Goal: Transaction & Acquisition: Purchase product/service

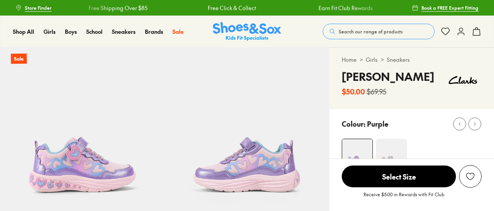
select select "*"
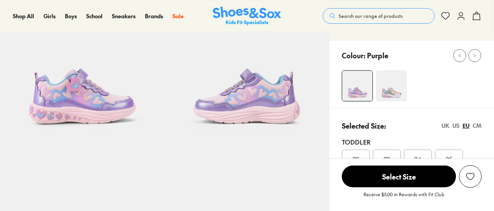
click at [388, 89] on img at bounding box center [391, 85] width 31 height 31
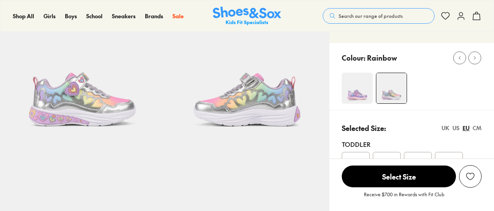
scroll to position [75, 0]
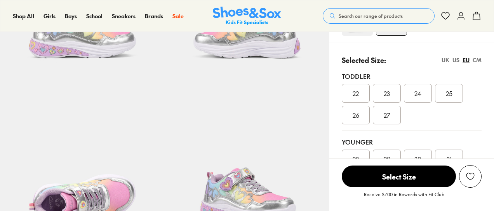
select select "*"
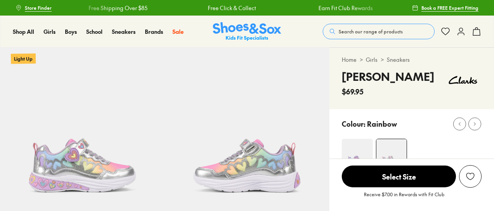
scroll to position [0, 0]
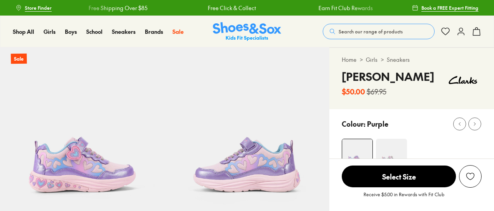
select select "*"
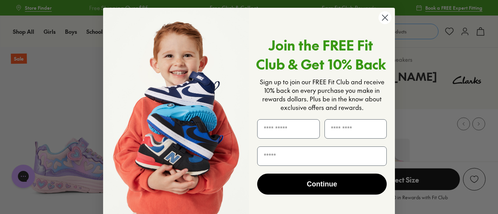
click at [380, 19] on circle "Close dialog" at bounding box center [384, 17] width 13 height 13
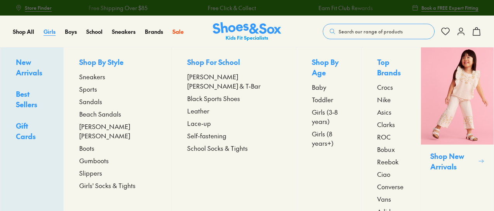
click at [51, 34] on span "Girls" at bounding box center [50, 32] width 12 height 8
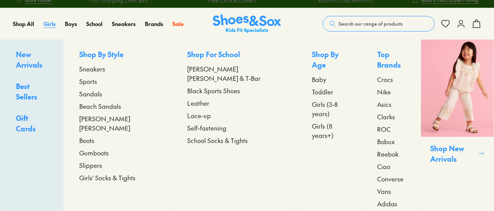
scroll to position [22, 0]
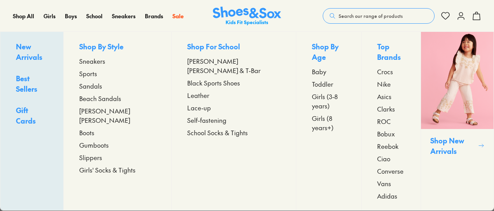
click at [102, 87] on span "Sandals" at bounding box center [90, 85] width 23 height 9
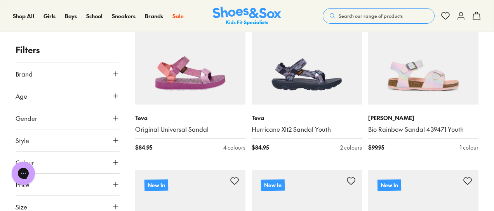
scroll to position [179, 0]
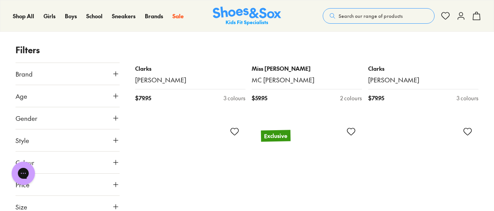
scroll to position [3049, 0]
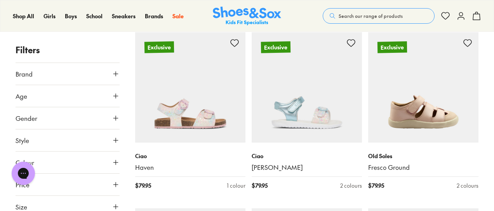
scroll to position [3311, 0]
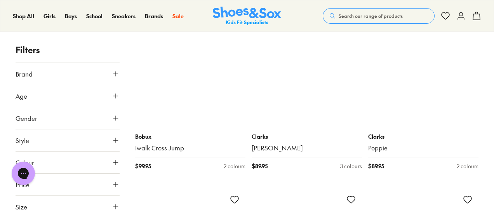
scroll to position [4038, 0]
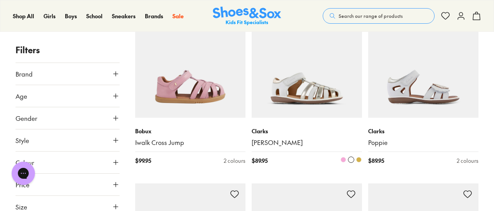
click at [318, 103] on img at bounding box center [307, 62] width 110 height 110
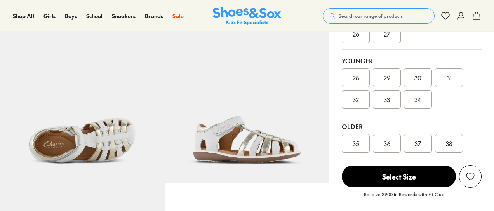
select select "*"
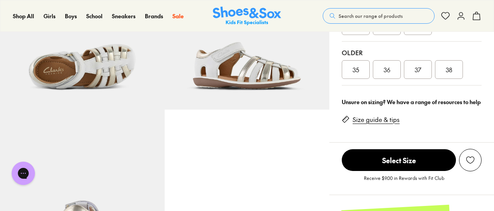
click at [386, 119] on link "Size guide & tips" at bounding box center [376, 119] width 47 height 9
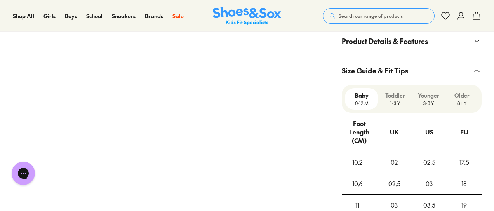
scroll to position [550, 0]
click at [425, 102] on p "3-8 Y" at bounding box center [428, 103] width 27 height 7
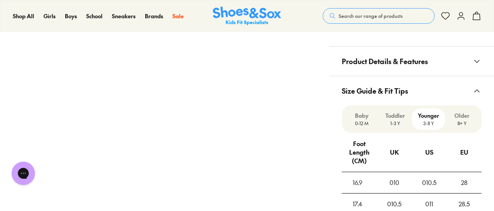
click at [457, 120] on p "8+ Y" at bounding box center [462, 123] width 27 height 7
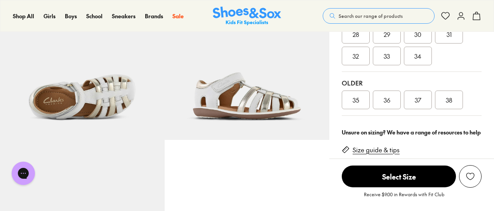
scroll to position [238, 0]
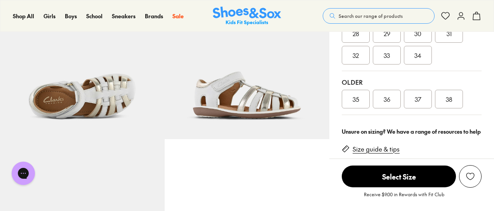
click at [345, 106] on div "35" at bounding box center [356, 99] width 28 height 19
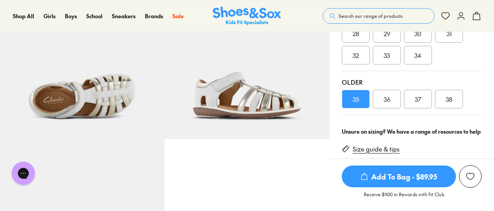
click at [417, 178] on span "Add To Bag - $89.95" at bounding box center [399, 177] width 114 height 22
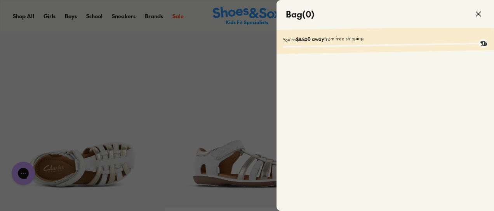
scroll to position [134, 0]
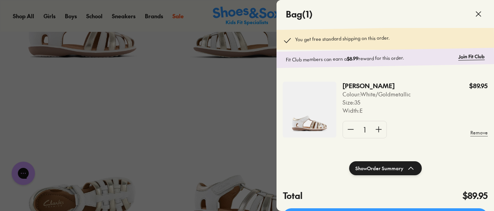
click at [229, 145] on div at bounding box center [247, 105] width 494 height 211
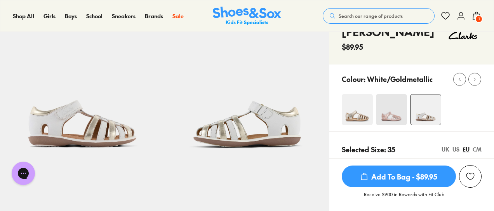
scroll to position [0, 0]
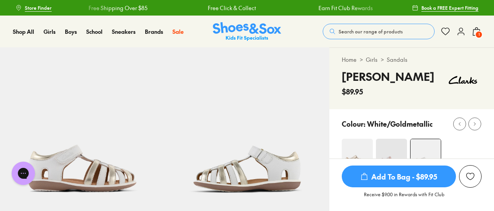
click at [358, 31] on span "Search our range of products" at bounding box center [371, 31] width 64 height 7
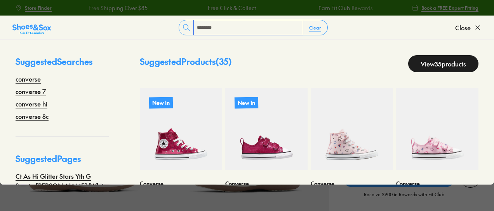
type input "********"
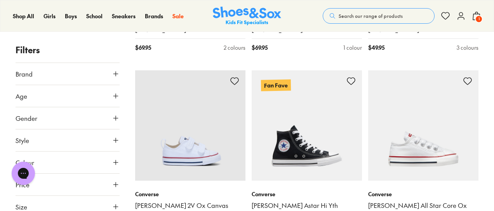
scroll to position [765, 0]
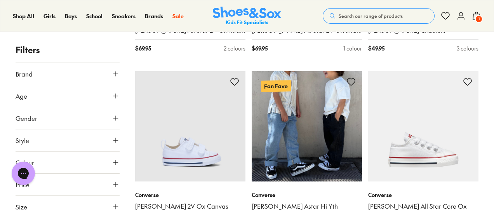
click at [283, 141] on img at bounding box center [307, 126] width 110 height 110
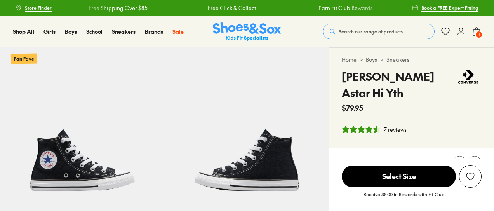
select select "*"
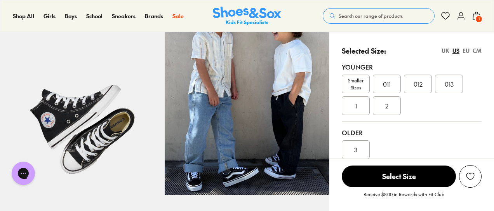
scroll to position [190, 0]
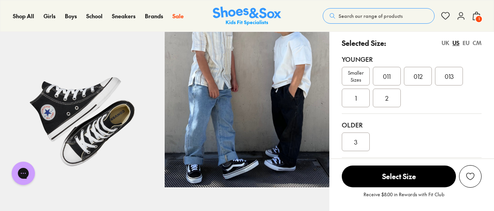
click at [357, 75] on span "Smaller Sizes" at bounding box center [355, 76] width 27 height 14
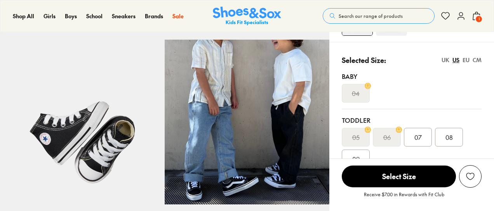
select select "*"
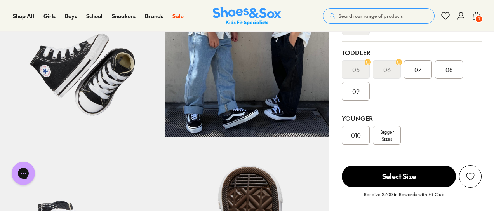
scroll to position [245, 0]
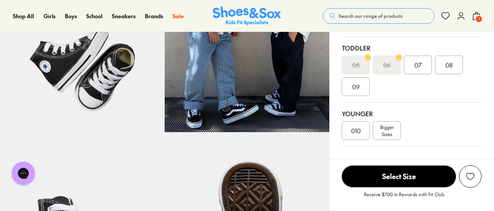
click at [355, 134] on div "010" at bounding box center [356, 130] width 28 height 19
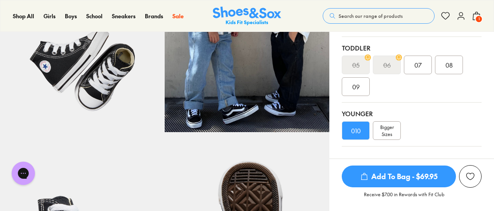
click at [421, 180] on span "Add To Bag - $69.95" at bounding box center [399, 177] width 114 height 22
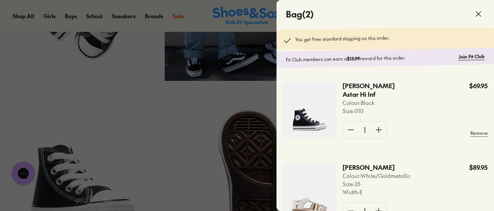
scroll to position [298, 0]
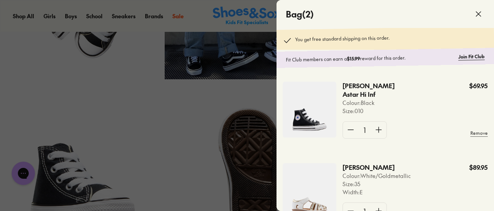
click at [263, 96] on div at bounding box center [247, 105] width 494 height 211
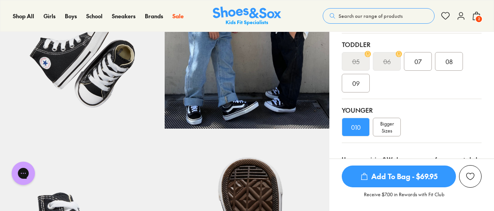
scroll to position [269, 0]
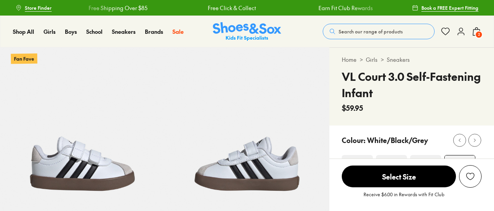
select select "*"
